Goal: Navigation & Orientation: Find specific page/section

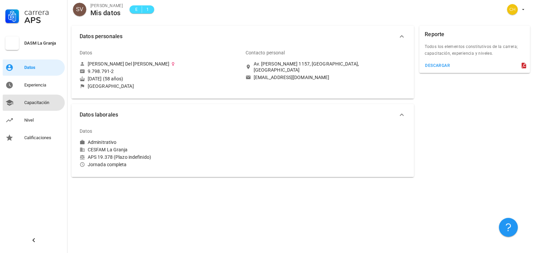
click at [47, 101] on div "Capacitación" at bounding box center [43, 102] width 38 height 5
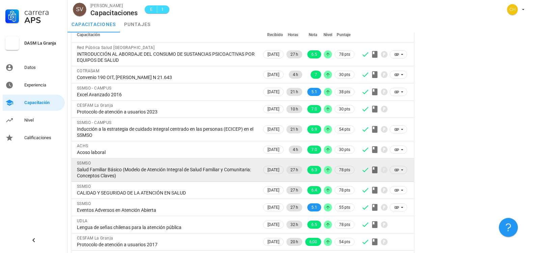
scroll to position [4, 0]
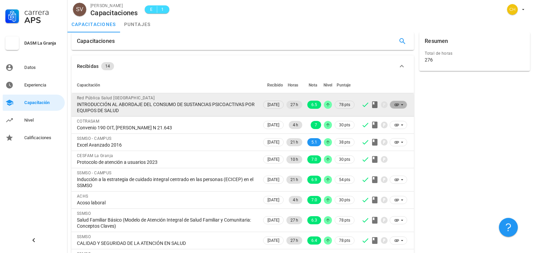
click at [398, 104] on icon at bounding box center [396, 105] width 4 height 2
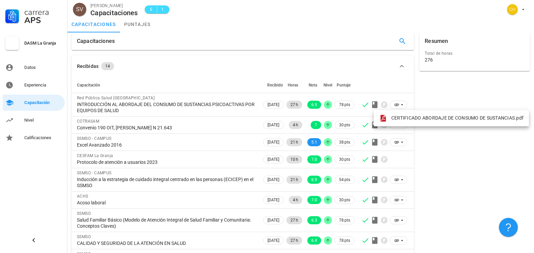
click at [482, 156] on div "Resumen Total de horas 276" at bounding box center [474, 192] width 116 height 325
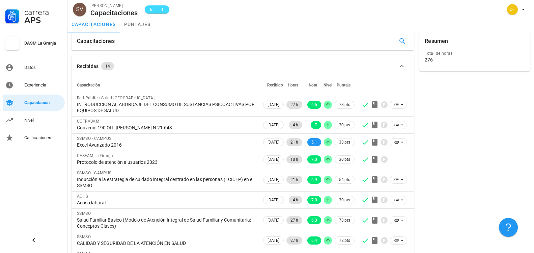
scroll to position [0, 0]
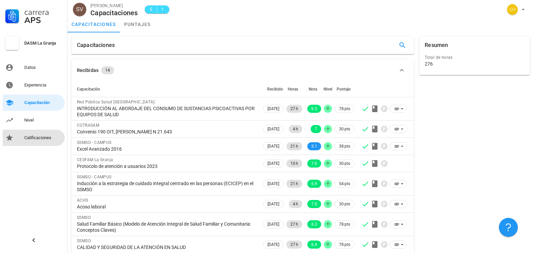
click at [43, 139] on div "Calificaciones" at bounding box center [43, 137] width 38 height 5
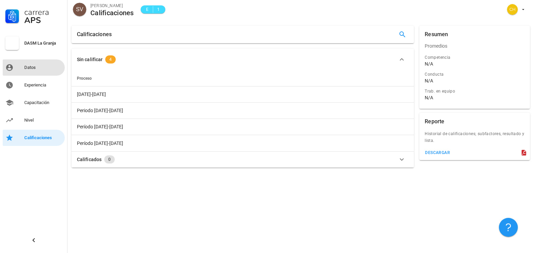
click at [30, 67] on div "Datos" at bounding box center [43, 67] width 38 height 5
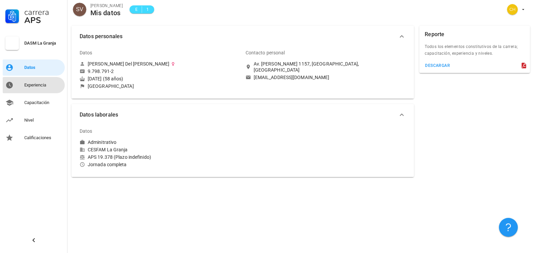
click at [35, 85] on div "Experiencia" at bounding box center [43, 84] width 38 height 5
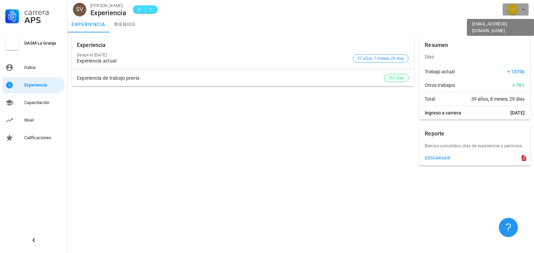
click at [513, 8] on div "avatar" at bounding box center [512, 9] width 11 height 11
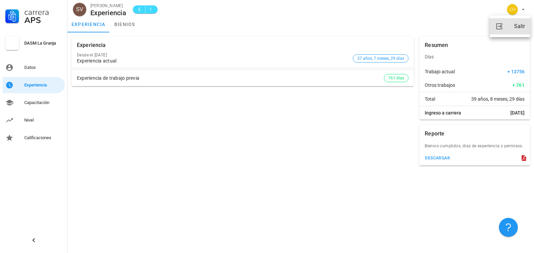
click at [517, 27] on div "Salir" at bounding box center [519, 26] width 11 height 13
